Goal: Task Accomplishment & Management: Complete application form

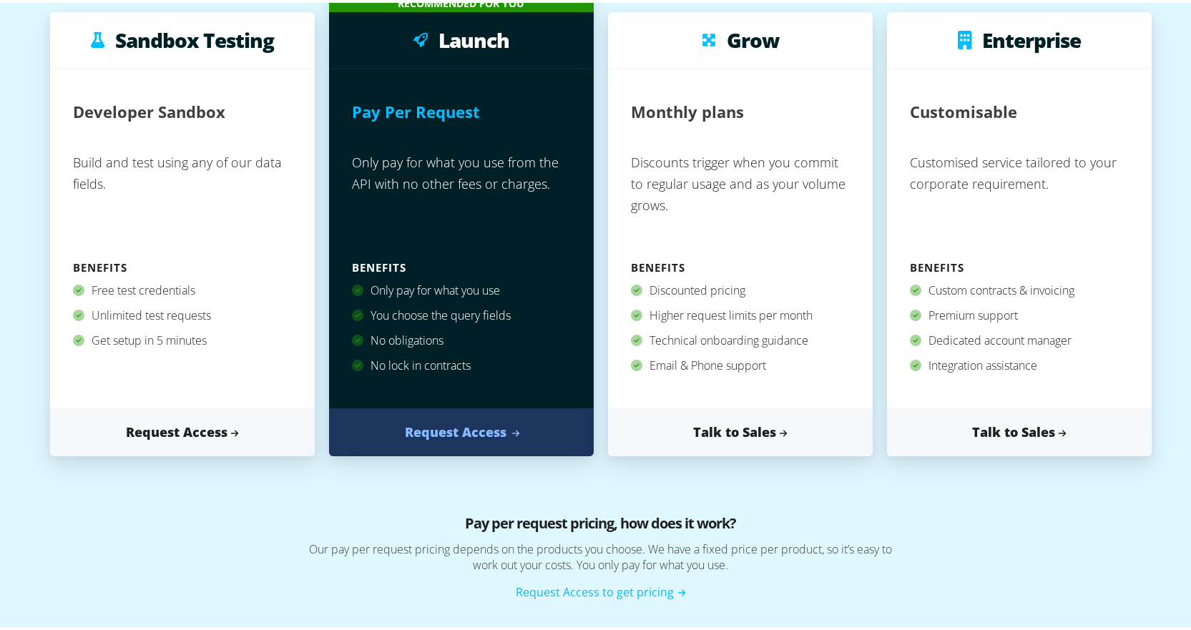
click at [428, 426] on link "Request Access" at bounding box center [461, 430] width 265 height 48
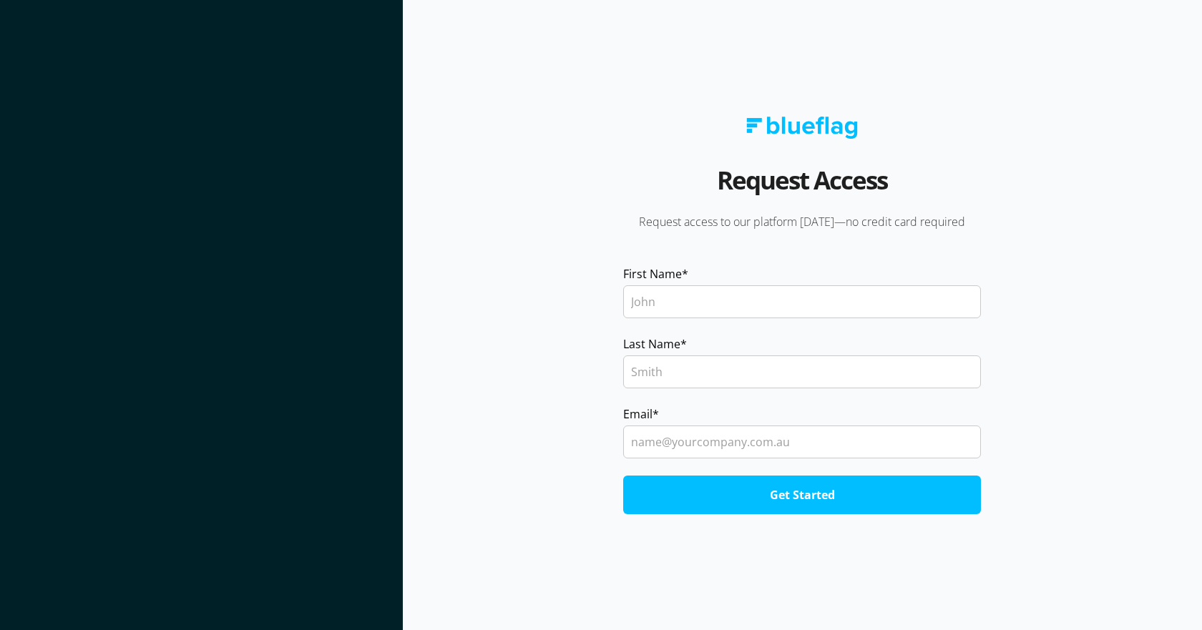
click at [684, 301] on input "First Name *" at bounding box center [802, 301] width 358 height 33
type input "Sandra"
type input "Donaghy"
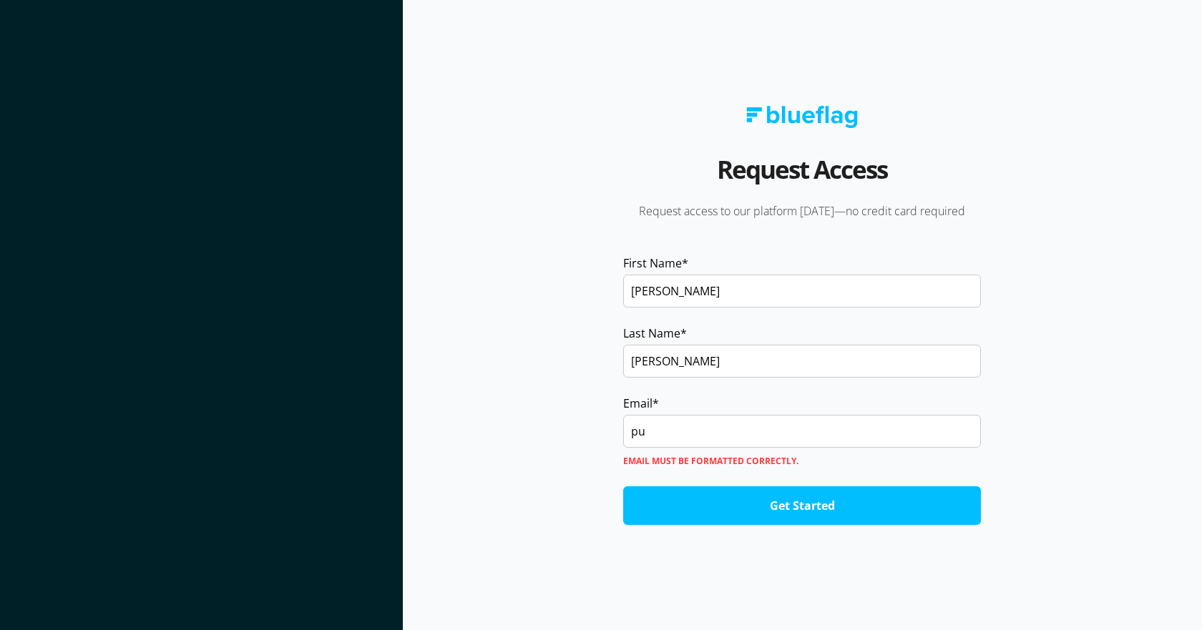
type input "publicenvironments@livingstone.qld.gov.au"
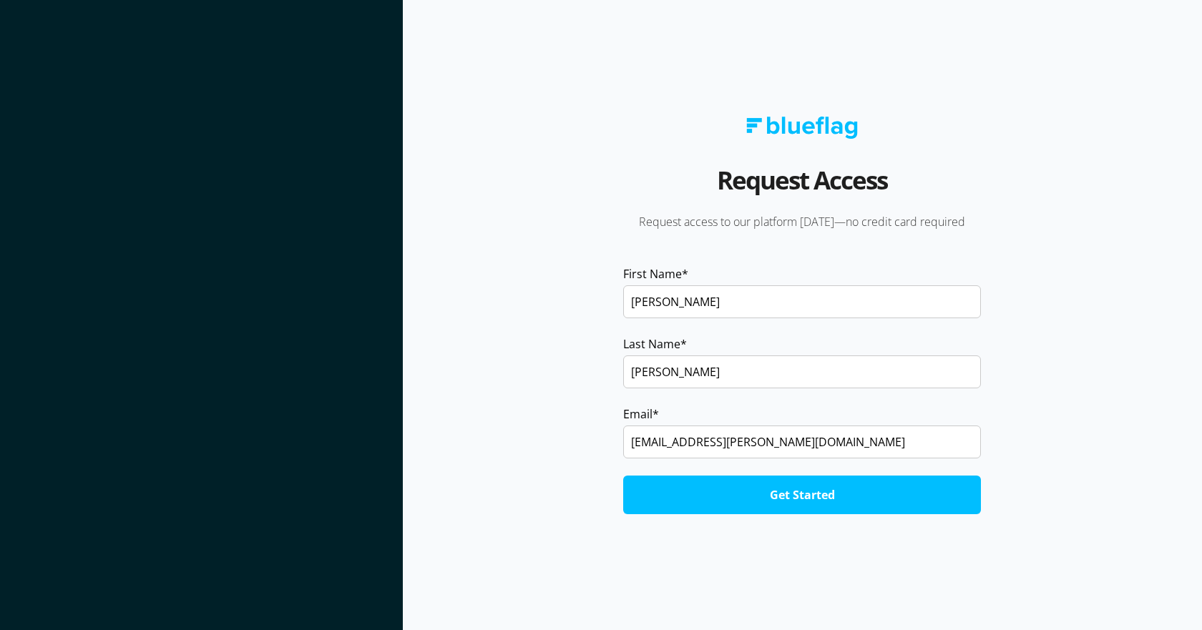
click at [770, 497] on input "Get Started" at bounding box center [802, 495] width 358 height 39
